Goal: Task Accomplishment & Management: Use online tool/utility

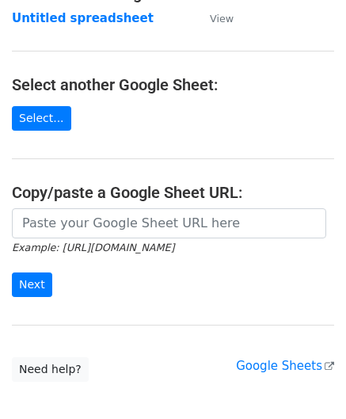
scroll to position [158, 0]
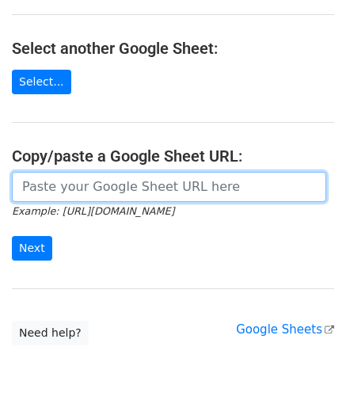
click at [54, 183] on input "url" at bounding box center [169, 187] width 314 height 30
paste input "https://docs.google.com/spreadsheets/d/1JN6AqD33CSws6_hpbAkfuuJpcWRUrNoKWKOVeW2…"
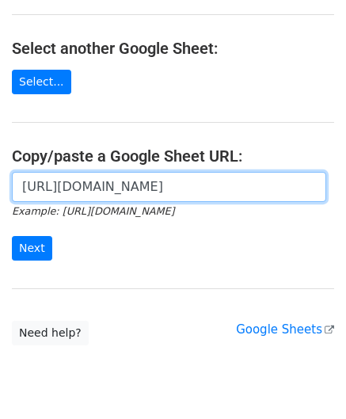
scroll to position [0, 366]
type input "https://docs.google.com/spreadsheets/d/1JN6AqD33CSws6_hpbAkfuuJpcWRUrNoKWKOVeW2…"
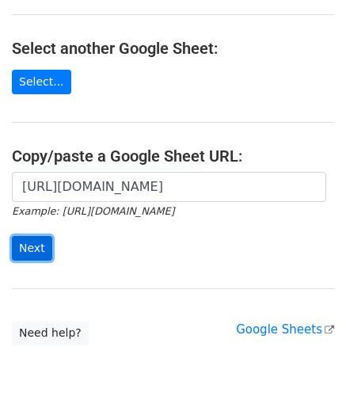
click at [38, 243] on input "Next" at bounding box center [32, 248] width 40 height 25
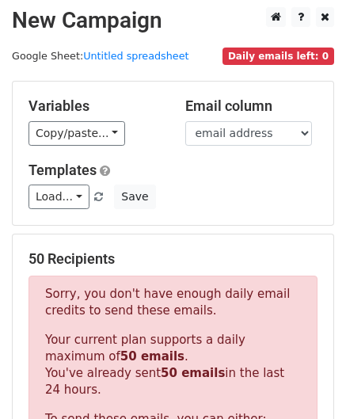
scroll to position [526, 0]
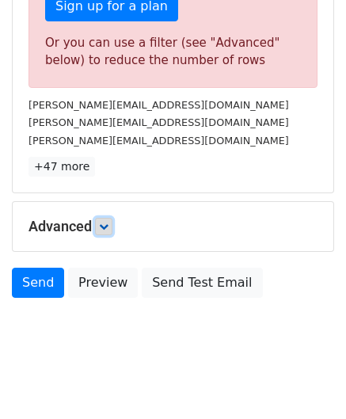
click at [108, 222] on icon at bounding box center [104, 227] width 10 height 10
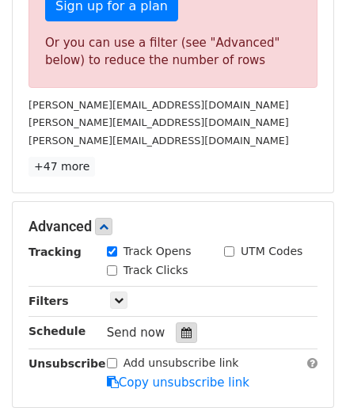
click at [183, 327] on icon at bounding box center [186, 332] width 10 height 11
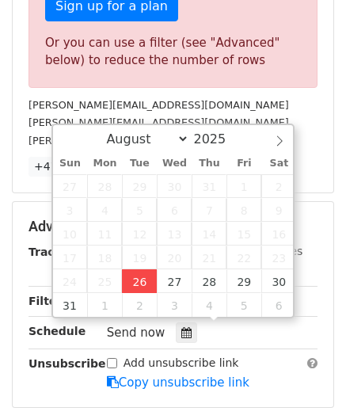
type input "[DATE] 12:00"
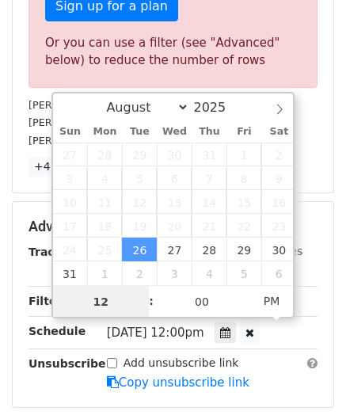
paste input "4"
type input "4"
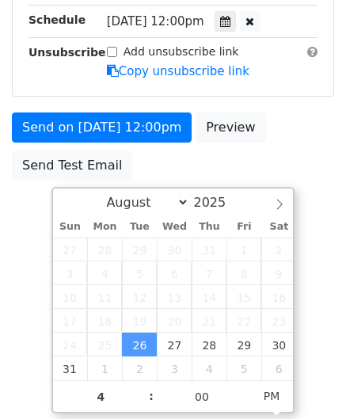
type input "[DATE] 16:00"
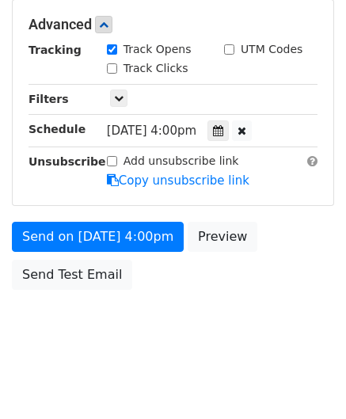
scroll to position [726, 0]
